Goal: Task Accomplishment & Management: Manage account settings

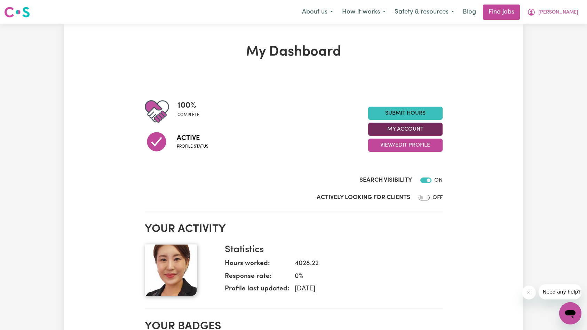
click at [390, 130] on button "My Account" at bounding box center [405, 129] width 74 height 13
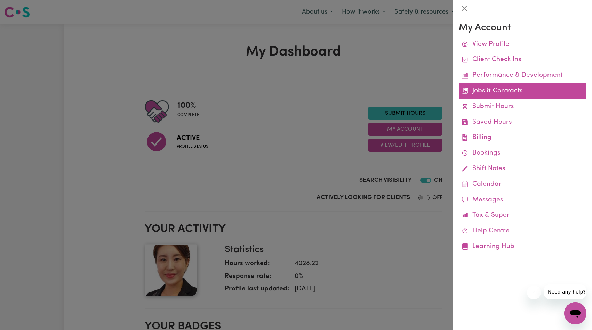
click at [512, 94] on link "Jobs & Contracts" at bounding box center [523, 91] width 128 height 16
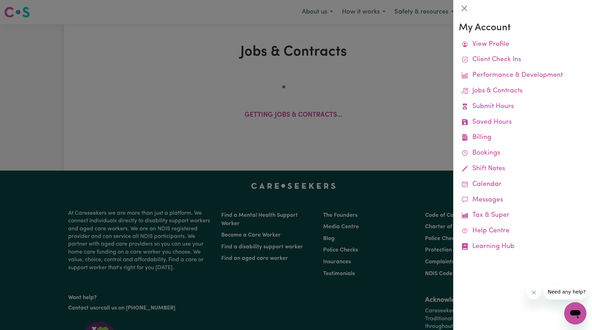
click at [422, 95] on div at bounding box center [296, 165] width 592 height 330
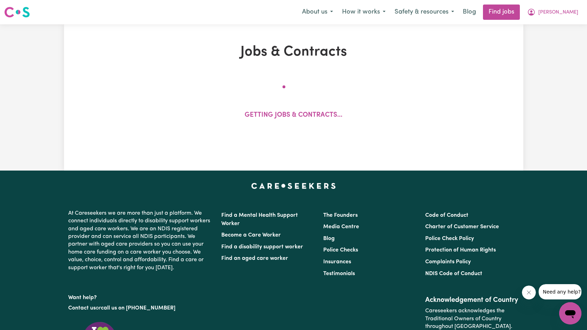
click at [440, 83] on div "Getting jobs & contracts..." at bounding box center [293, 105] width 374 height 57
click at [441, 85] on div "Getting jobs & contracts..." at bounding box center [293, 105] width 374 height 57
click at [577, 14] on span "[PERSON_NAME]" at bounding box center [558, 13] width 40 height 8
click at [472, 38] on div "Jobs & Contracts Getting jobs & contracts..." at bounding box center [293, 97] width 459 height 146
drag, startPoint x: 569, startPoint y: 13, endPoint x: 565, endPoint y: 21, distance: 9.5
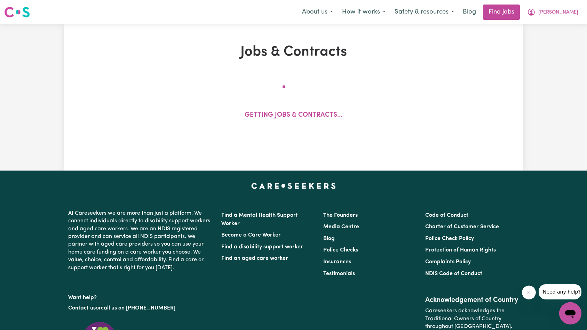
click at [535, 12] on icon "My Account" at bounding box center [531, 12] width 8 height 8
click at [564, 24] on link "My Account" at bounding box center [554, 27] width 55 height 13
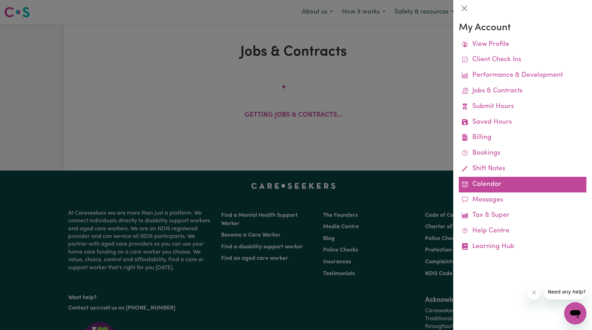
click at [481, 189] on link "Calendar" at bounding box center [523, 185] width 128 height 16
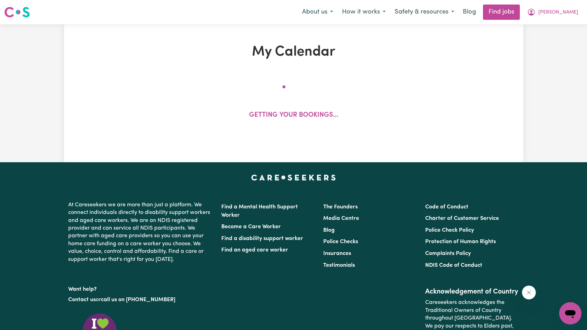
click at [526, 297] on button "Close message from company" at bounding box center [528, 293] width 14 height 14
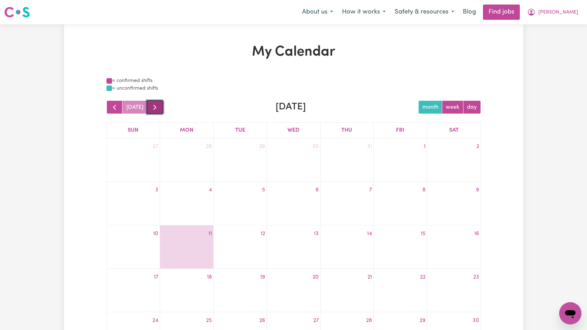
click at [147, 107] on button "button" at bounding box center [155, 108] width 16 height 14
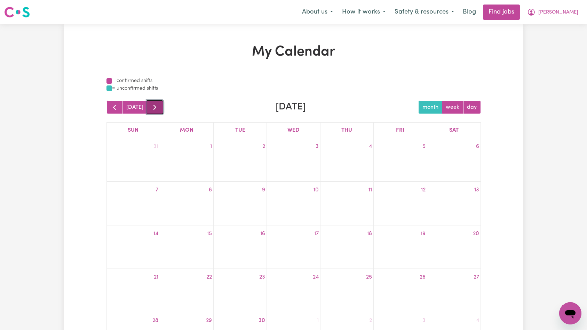
click at [151, 107] on span "button" at bounding box center [155, 107] width 8 height 8
click at [111, 106] on span "button" at bounding box center [114, 107] width 8 height 8
click at [111, 105] on span "button" at bounding box center [114, 107] width 8 height 8
click at [151, 107] on span "button" at bounding box center [155, 107] width 8 height 8
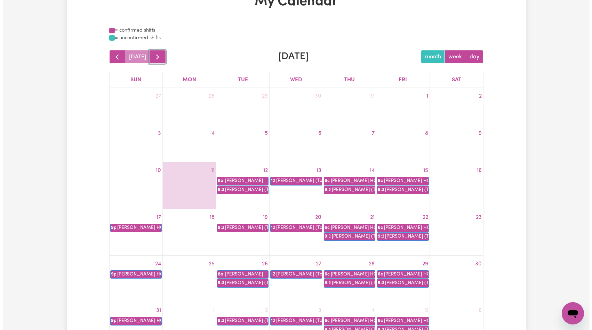
scroll to position [83, 0]
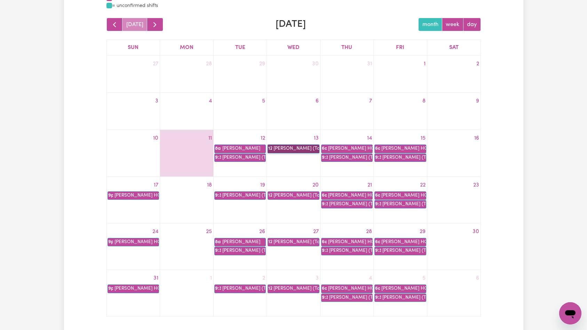
click at [309, 149] on link "12p Lorraine (Topsy) Nelson" at bounding box center [292, 149] width 51 height 8
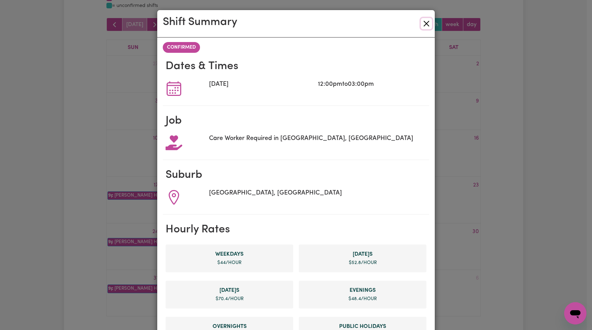
click at [426, 19] on button "Close" at bounding box center [426, 23] width 11 height 11
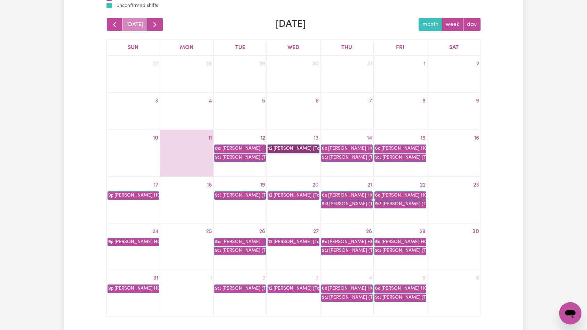
click at [301, 147] on link "12p Lorraine (Topsy) Nelson" at bounding box center [292, 149] width 51 height 8
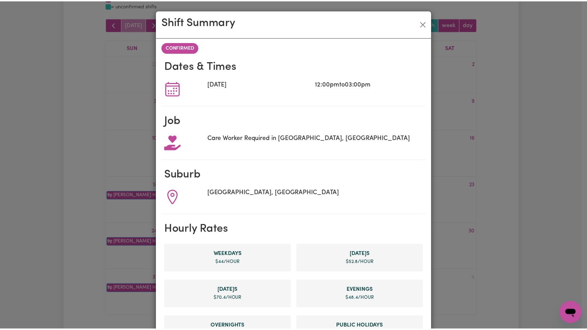
scroll to position [242, 0]
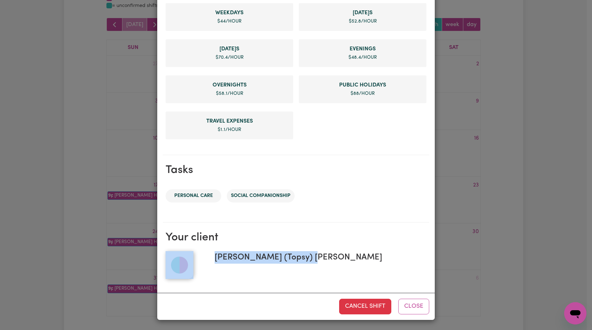
drag, startPoint x: 201, startPoint y: 259, endPoint x: 364, endPoint y: 263, distance: 163.2
click at [364, 263] on div "Lorraine (Topsy) Nelson" at bounding box center [296, 265] width 261 height 28
copy div "Lorraine (Topsy) Nelson"
click at [414, 308] on button "Close" at bounding box center [413, 306] width 31 height 15
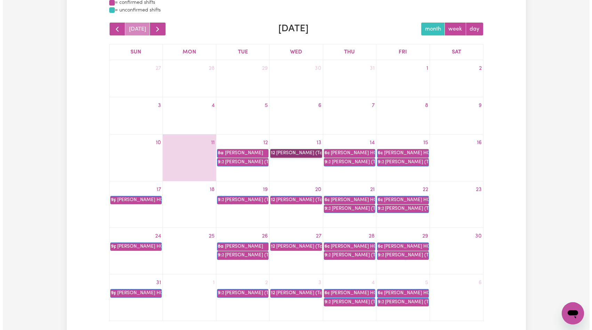
scroll to position [82, 0]
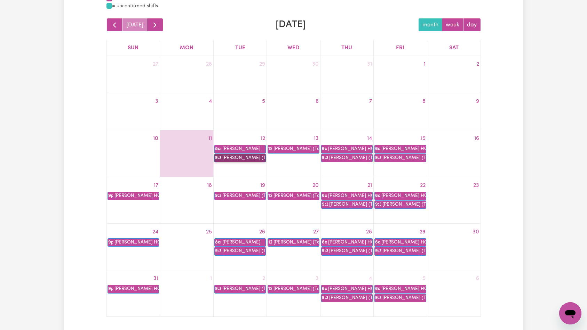
click at [246, 158] on link "9:30a Lorraine (Topsy) Nelson" at bounding box center [239, 158] width 51 height 8
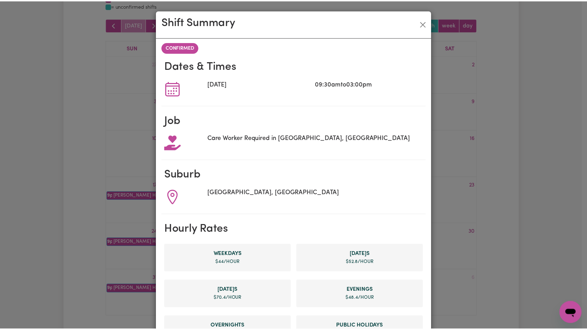
scroll to position [242, 0]
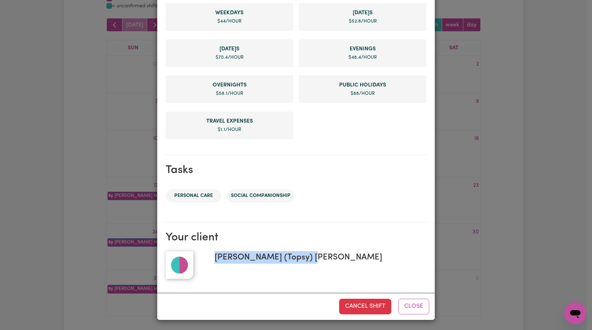
drag, startPoint x: 256, startPoint y: 263, endPoint x: 371, endPoint y: 268, distance: 115.9
click at [371, 268] on div "Lorraine (Topsy) Nelson" at bounding box center [317, 265] width 217 height 28
copy span "Lorraine (Topsy) Nelson"
click at [414, 308] on button "Close" at bounding box center [413, 306] width 31 height 15
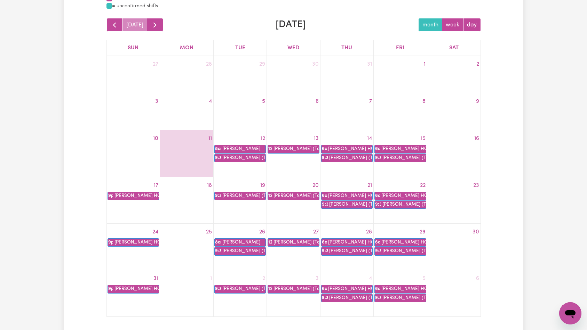
click at [515, 157] on div "My Calendar = confirmed shifts = unconfirmed shifts today August 2025 month wee…" at bounding box center [293, 147] width 459 height 372
click at [484, 162] on div "My Calendar = confirmed shifts = unconfirmed shifts today August 2025 month wee…" at bounding box center [293, 147] width 383 height 372
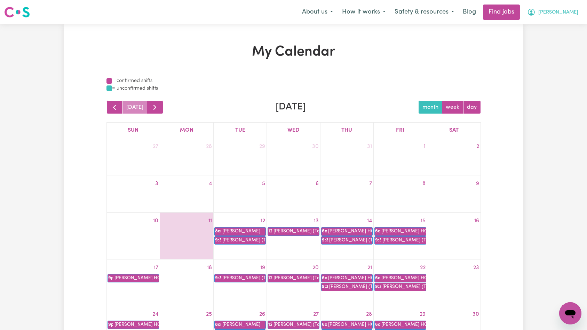
click at [535, 15] on icon "My Account" at bounding box center [531, 12] width 8 height 8
click at [561, 28] on link "My Account" at bounding box center [554, 27] width 55 height 13
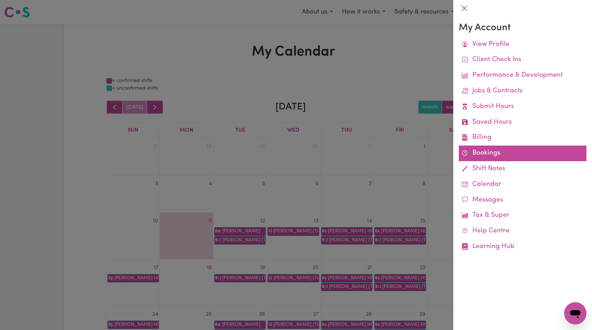
click at [476, 151] on link "Bookings" at bounding box center [523, 154] width 128 height 16
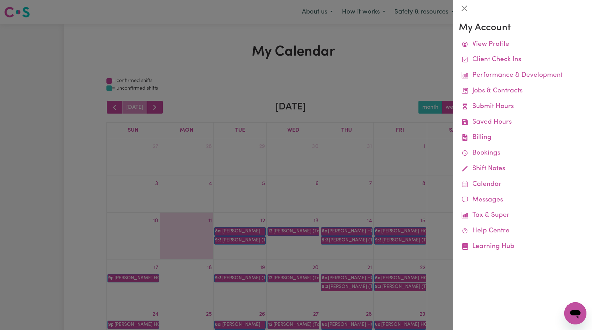
click at [286, 57] on div at bounding box center [296, 165] width 592 height 330
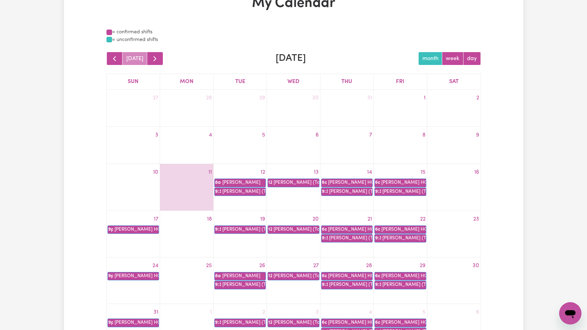
scroll to position [85, 0]
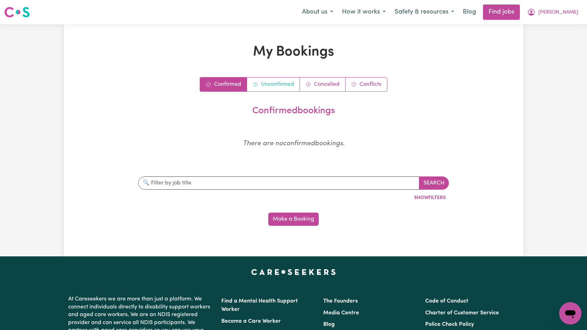
click at [271, 83] on link "Unconfirmed" at bounding box center [273, 85] width 53 height 14
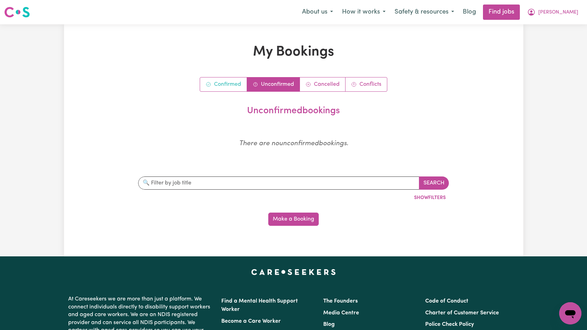
click at [236, 86] on link "Confirmed" at bounding box center [223, 85] width 47 height 14
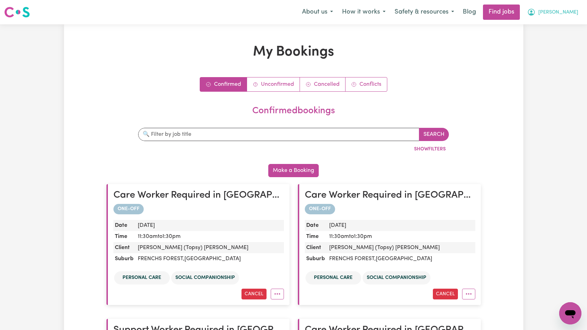
click at [579, 16] on button "[PERSON_NAME]" at bounding box center [552, 12] width 60 height 15
click at [570, 27] on link "My Account" at bounding box center [554, 27] width 55 height 13
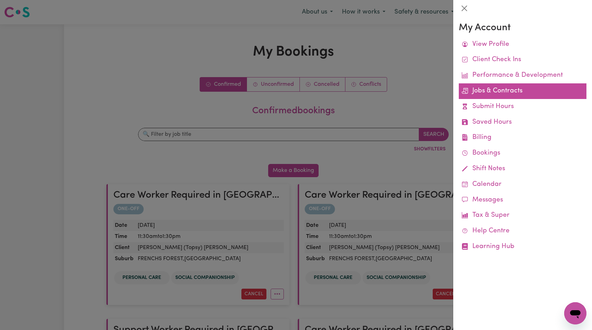
click at [508, 94] on link "Jobs & Contracts" at bounding box center [523, 91] width 128 height 16
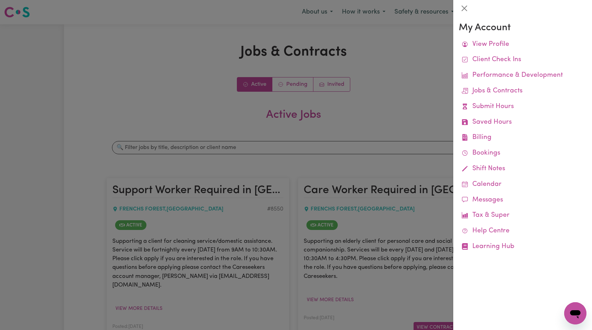
click at [405, 154] on div at bounding box center [296, 165] width 592 height 330
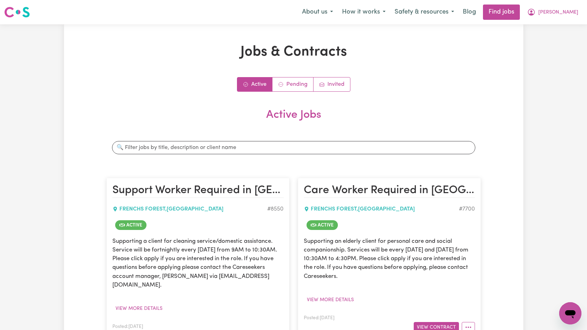
scroll to position [80, 0]
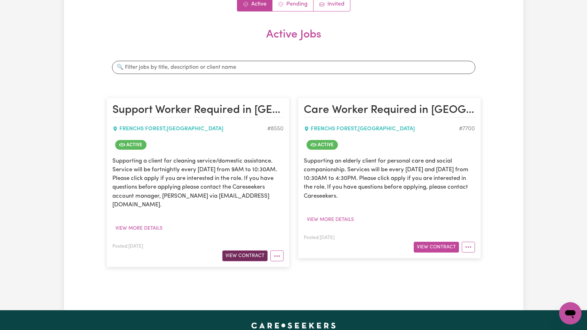
click at [238, 251] on button "View Contract" at bounding box center [244, 256] width 45 height 11
click at [440, 242] on button "View Contract" at bounding box center [436, 247] width 45 height 11
click at [297, 11] on link "Pending" at bounding box center [292, 4] width 41 height 14
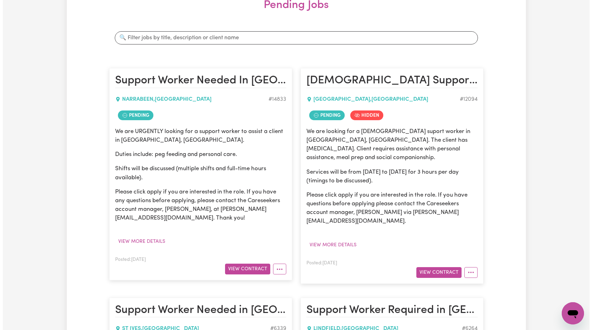
scroll to position [195, 0]
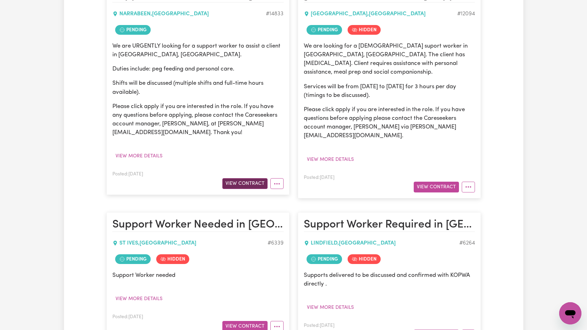
click at [245, 183] on button "View Contract" at bounding box center [244, 183] width 45 height 11
click at [438, 182] on button "View Contract" at bounding box center [436, 187] width 45 height 11
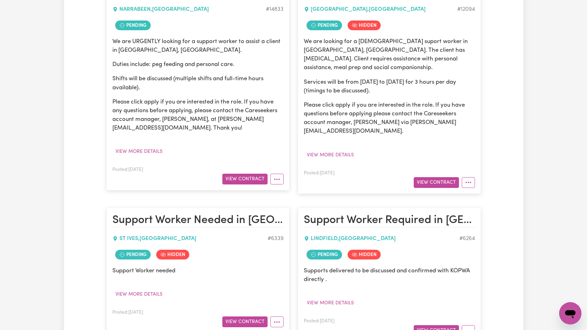
scroll to position [293, 0]
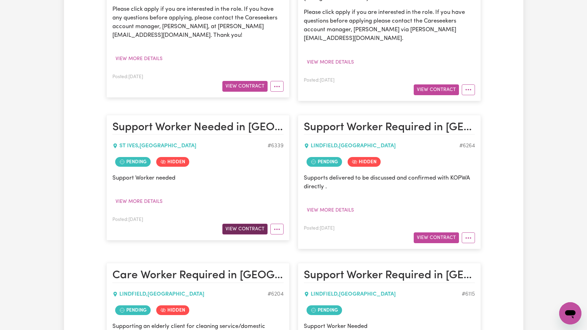
click at [255, 227] on button "View Contract" at bounding box center [244, 229] width 45 height 11
click at [432, 233] on button "View Contract" at bounding box center [436, 238] width 45 height 11
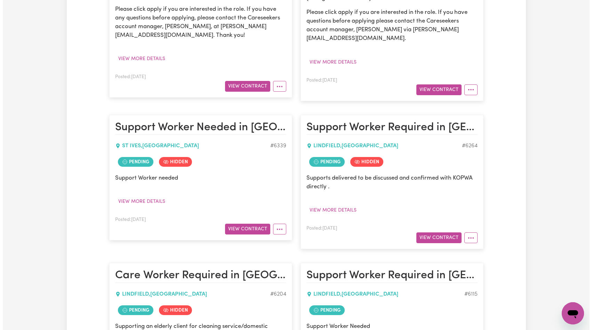
scroll to position [430, 0]
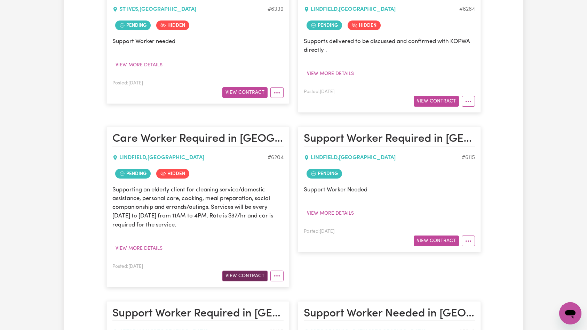
click at [252, 274] on button "View Contract" at bounding box center [244, 276] width 45 height 11
click at [441, 238] on button "View Contract" at bounding box center [436, 241] width 45 height 11
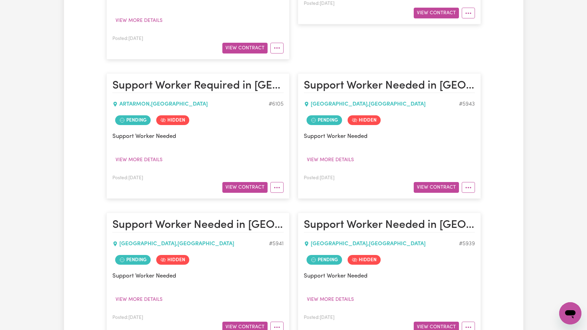
scroll to position [729, 0]
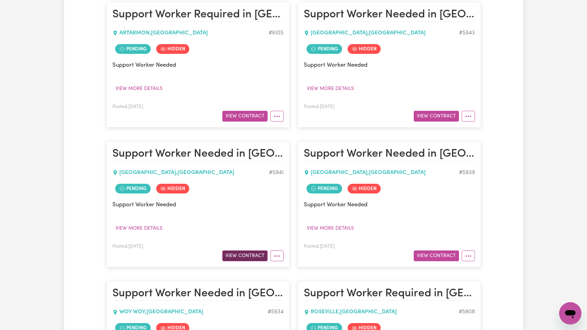
click at [254, 251] on button "View Contract" at bounding box center [244, 256] width 45 height 11
click at [421, 251] on button "View Contract" at bounding box center [436, 256] width 45 height 11
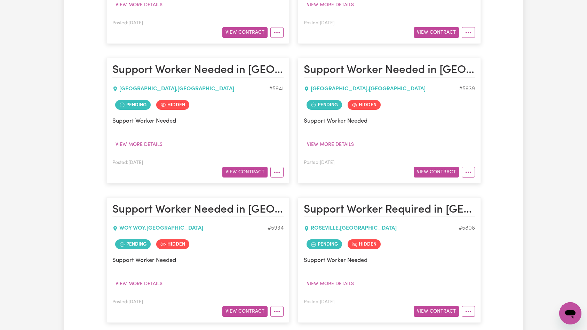
scroll to position [956, 0]
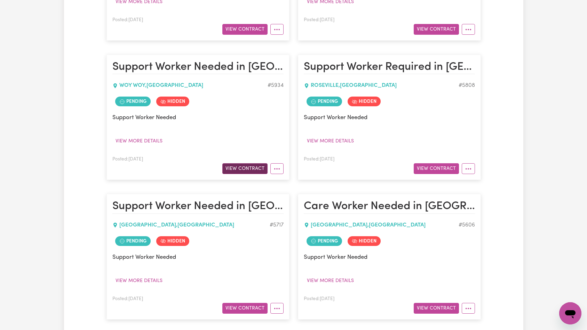
click at [243, 163] on button "View Contract" at bounding box center [244, 168] width 45 height 11
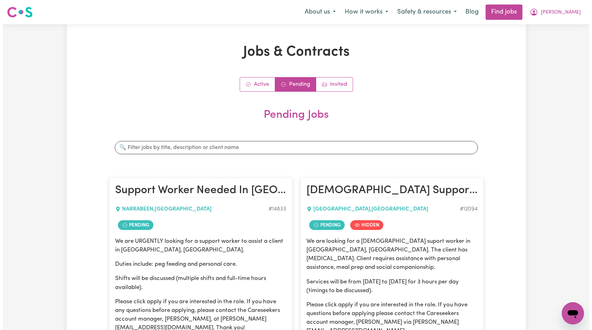
scroll to position [136, 0]
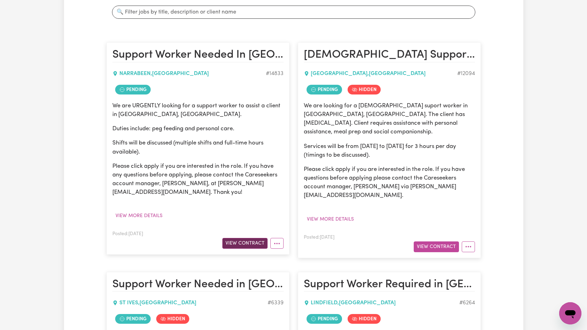
click at [250, 245] on button "View Contract" at bounding box center [244, 243] width 45 height 11
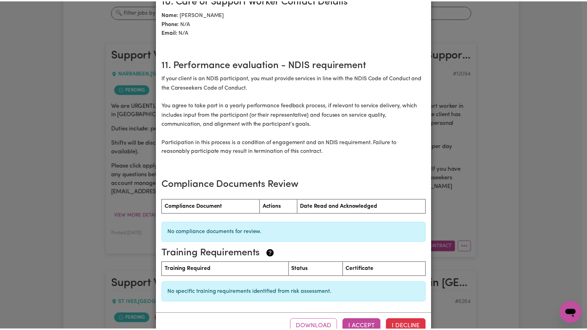
scroll to position [0, 0]
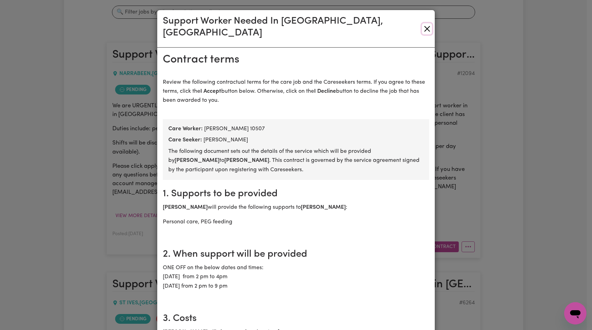
click at [424, 24] on button "Close" at bounding box center [427, 28] width 10 height 11
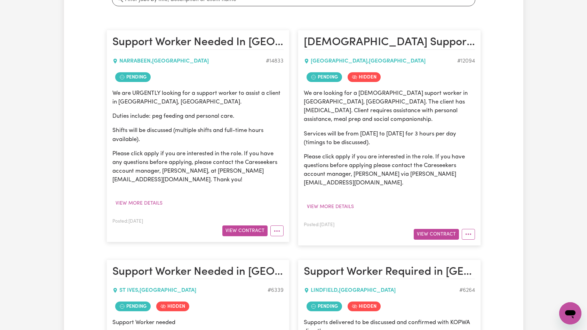
scroll to position [144, 0]
